Goal: Task Accomplishment & Management: Manage account settings

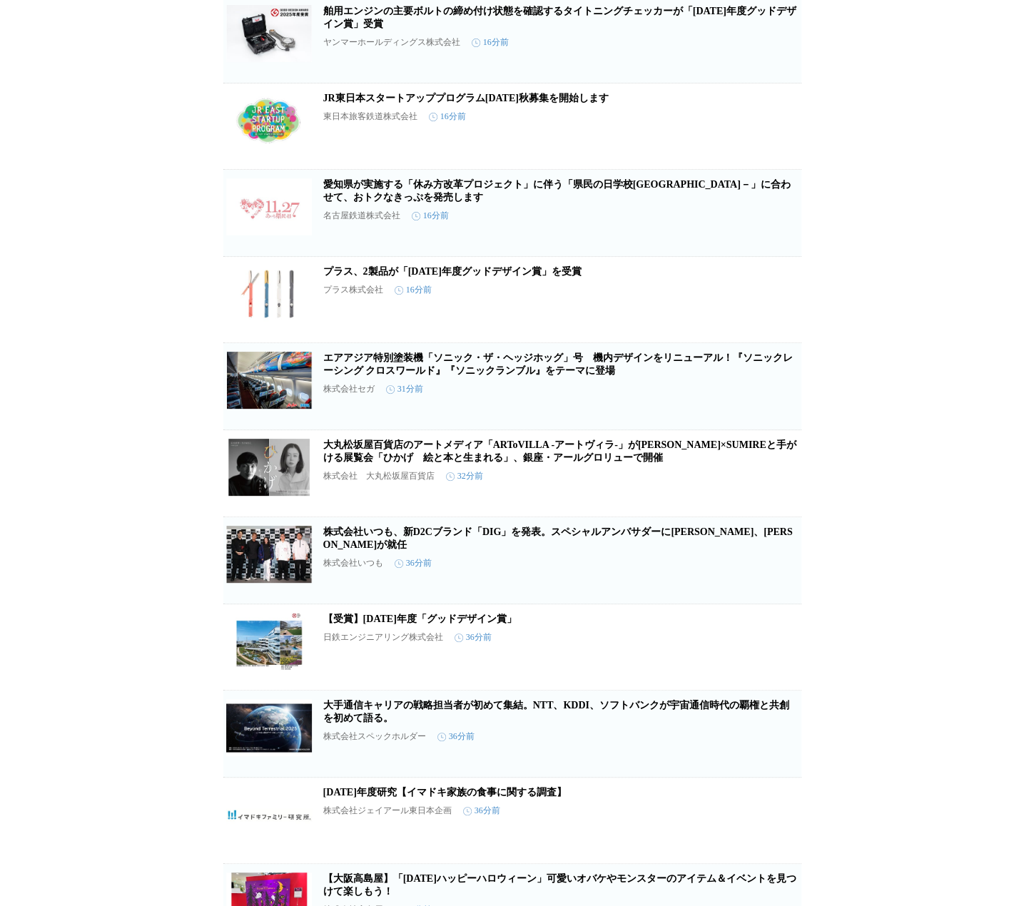
scroll to position [357, 0]
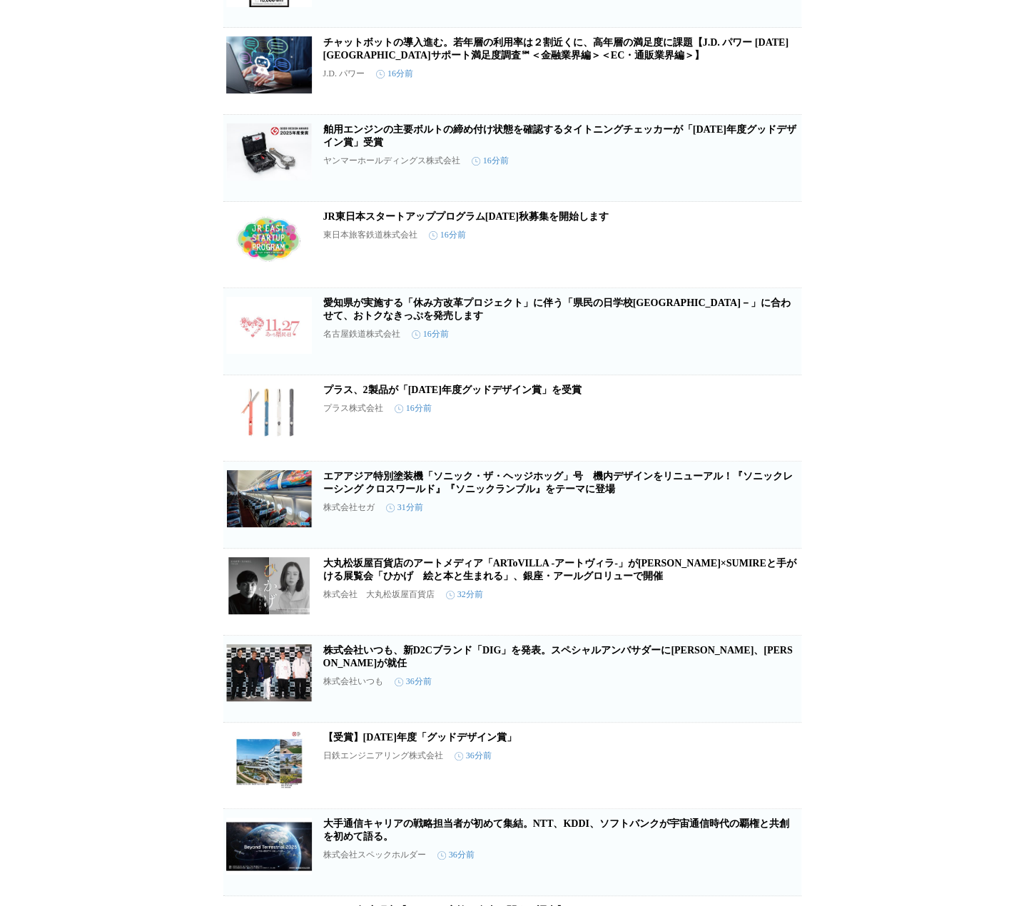
drag, startPoint x: 114, startPoint y: 425, endPoint x: 103, endPoint y: 463, distance: 39.3
click at [103, 463] on div "プレスリリース受信設定 で設定したプレスリリースが表示されます。 プレスリリース受信設定 で設定したプレスリリースが表示されます。 アドバイザリーボード1名が…" at bounding box center [512, 677] width 1024 height 1925
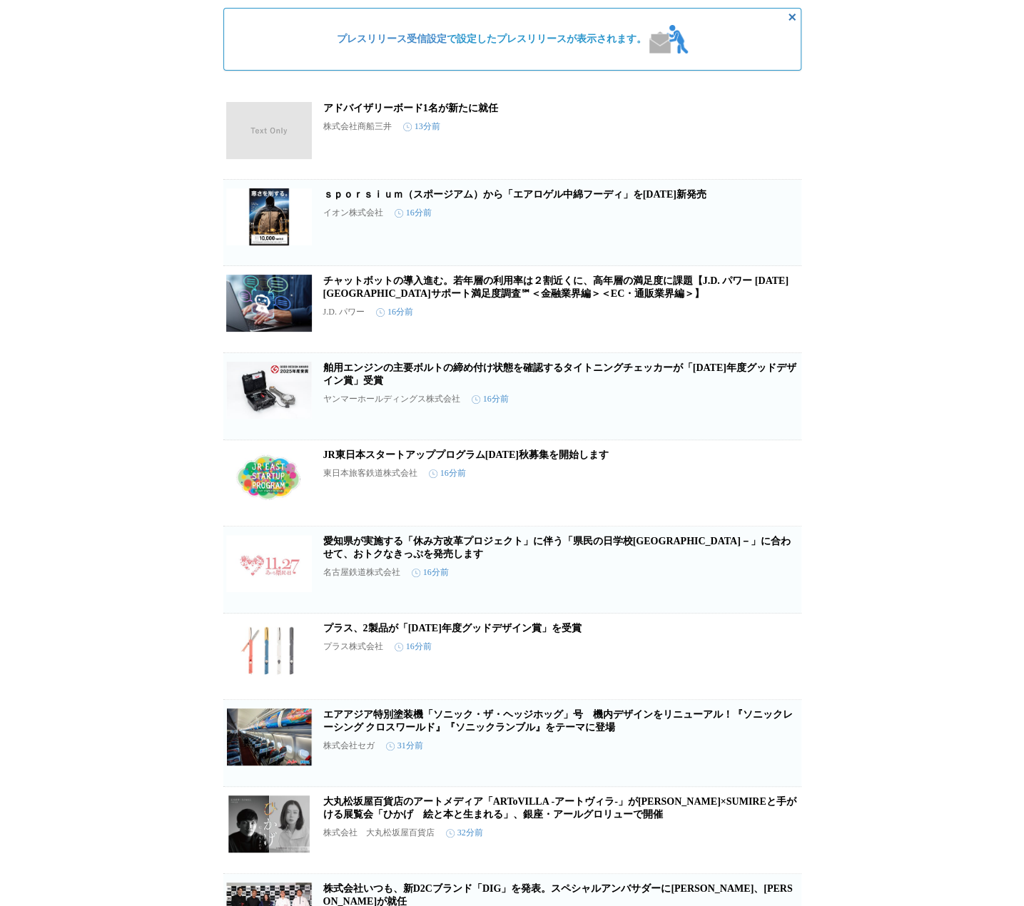
scroll to position [0, 0]
